Goal: Navigation & Orientation: Find specific page/section

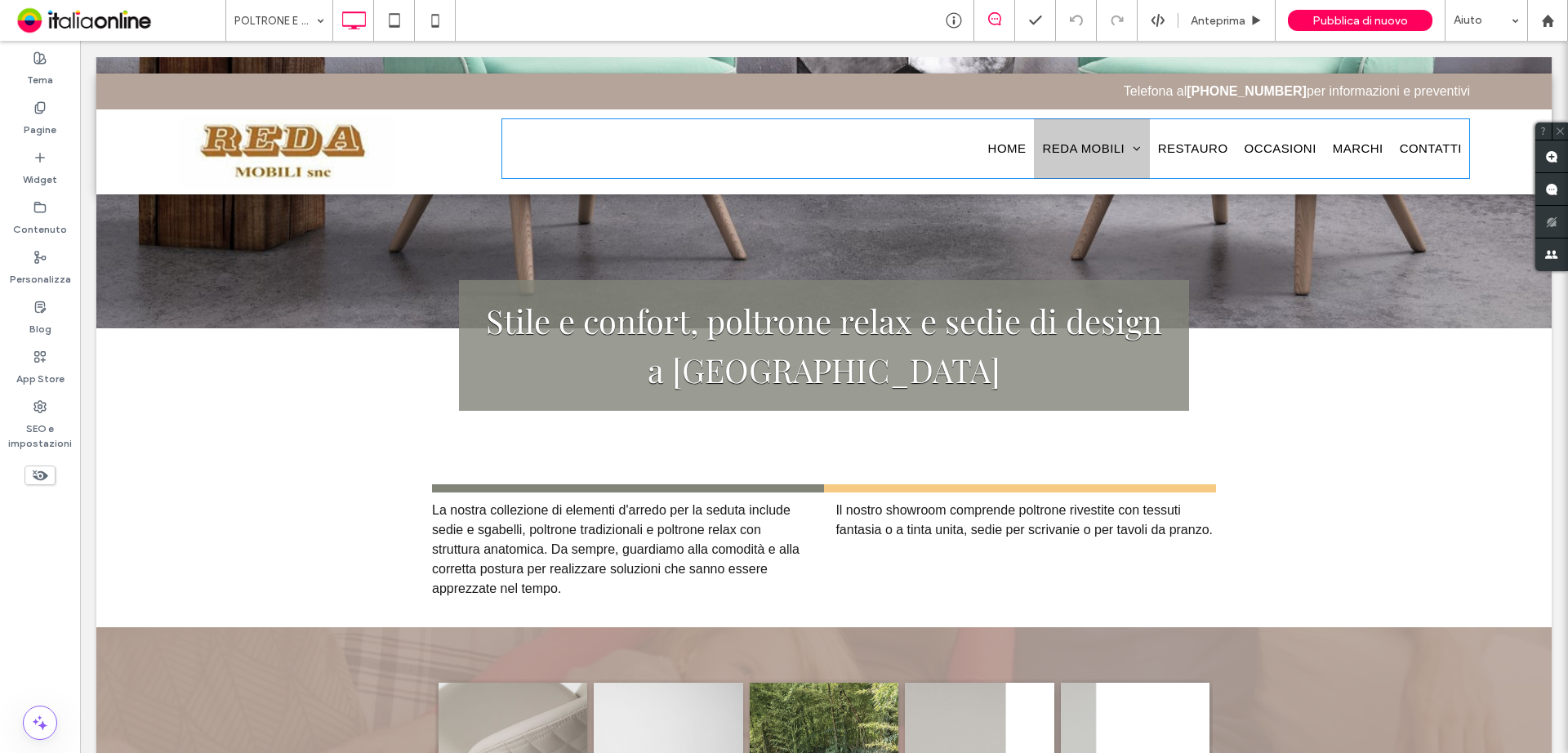
scroll to position [377, 0]
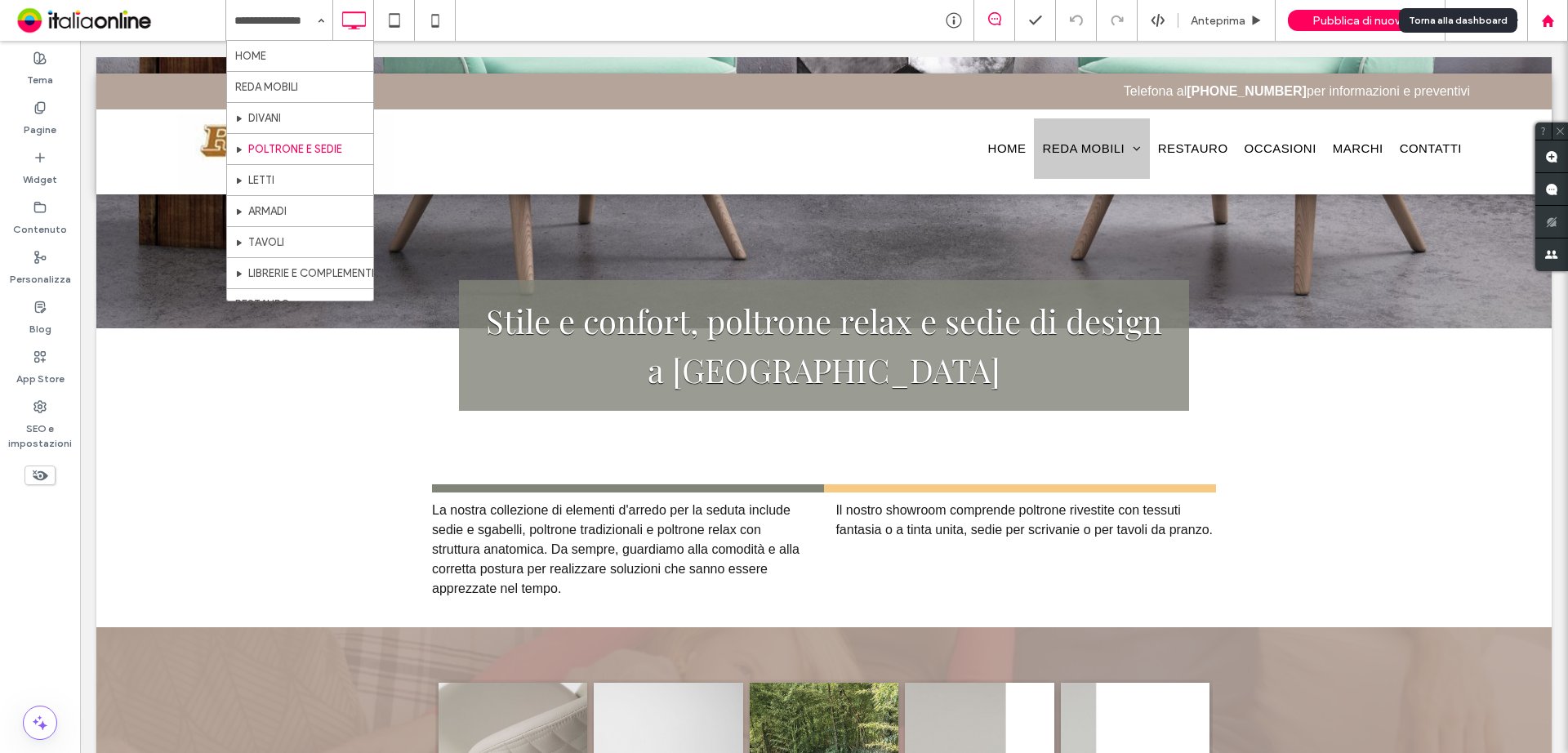
click at [1550, 25] on use at bounding box center [1548, 20] width 12 height 12
